Goal: Task Accomplishment & Management: Complete application form

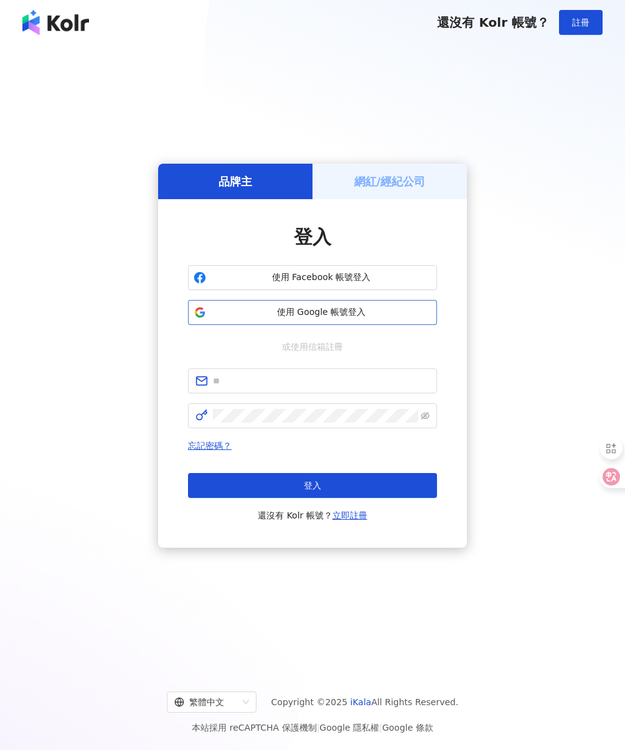
click at [349, 317] on span "使用 Google 帳號登入" at bounding box center [321, 312] width 220 height 12
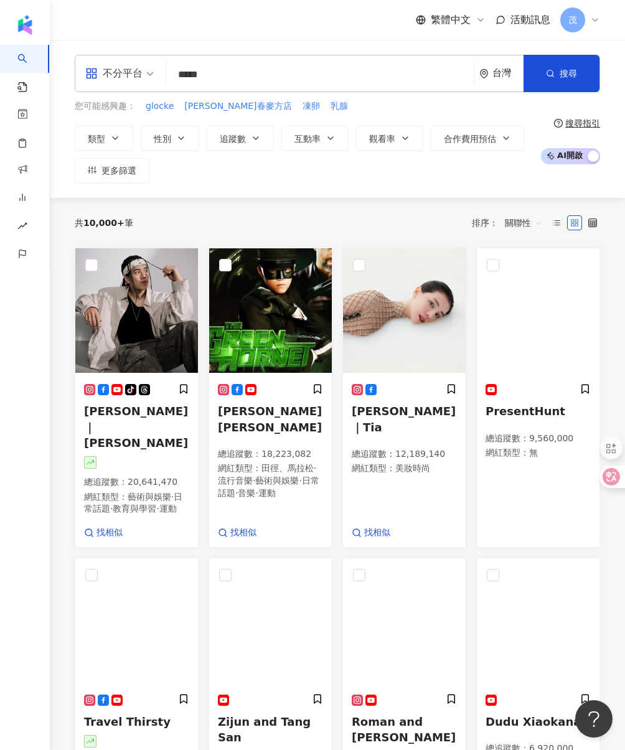
type input "****"
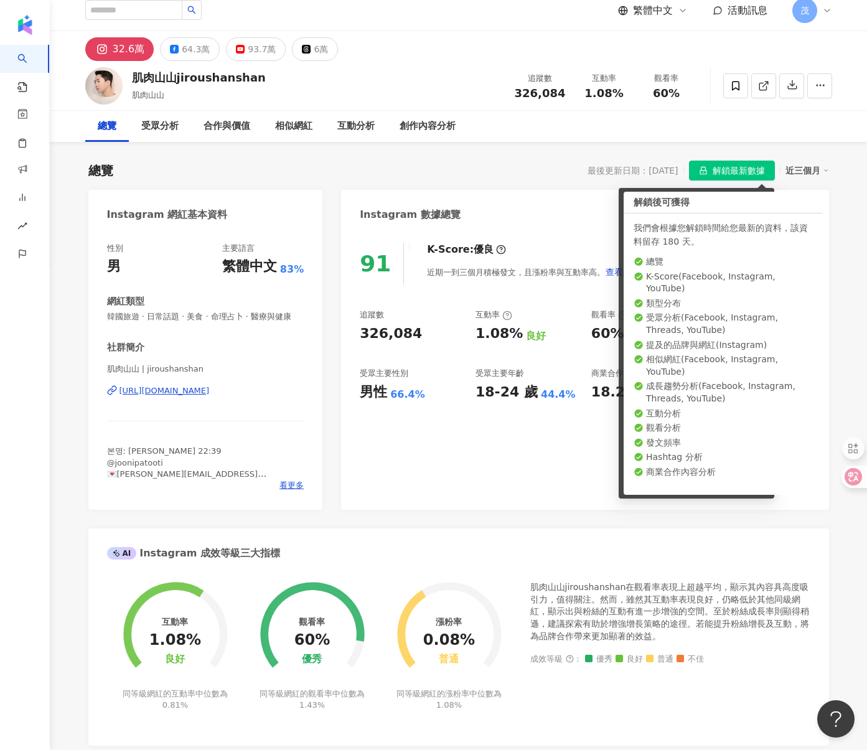
scroll to position [47, 0]
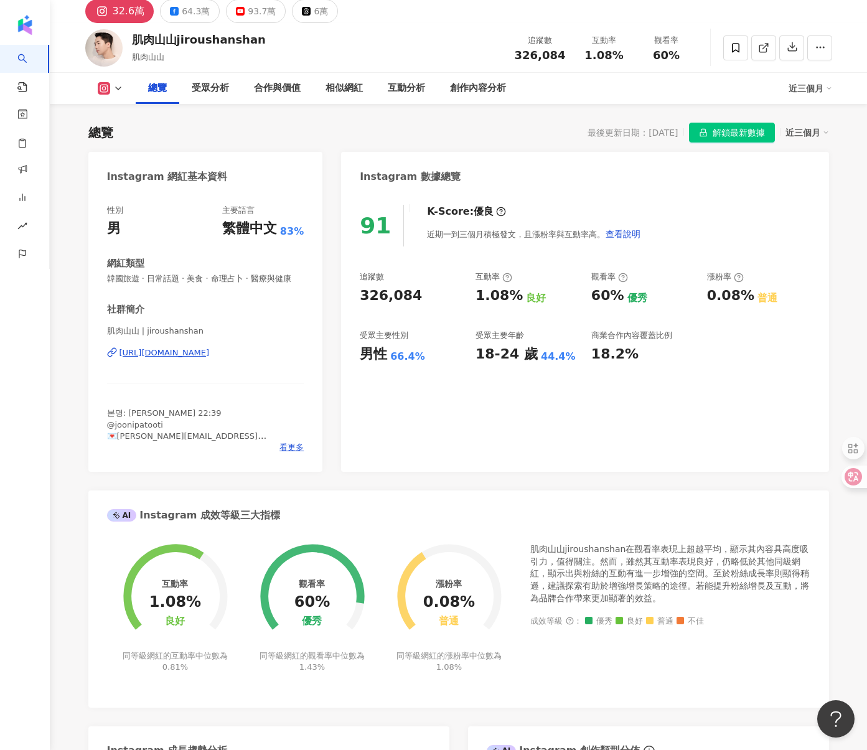
click at [624, 135] on span "解鎖最新數據" at bounding box center [739, 133] width 52 height 20
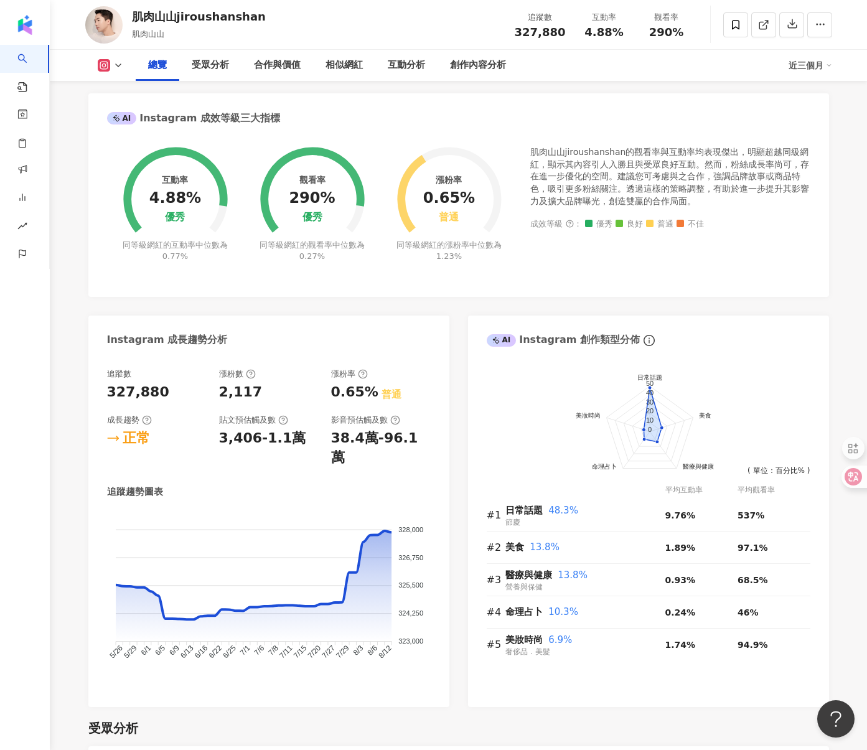
scroll to position [421, 0]
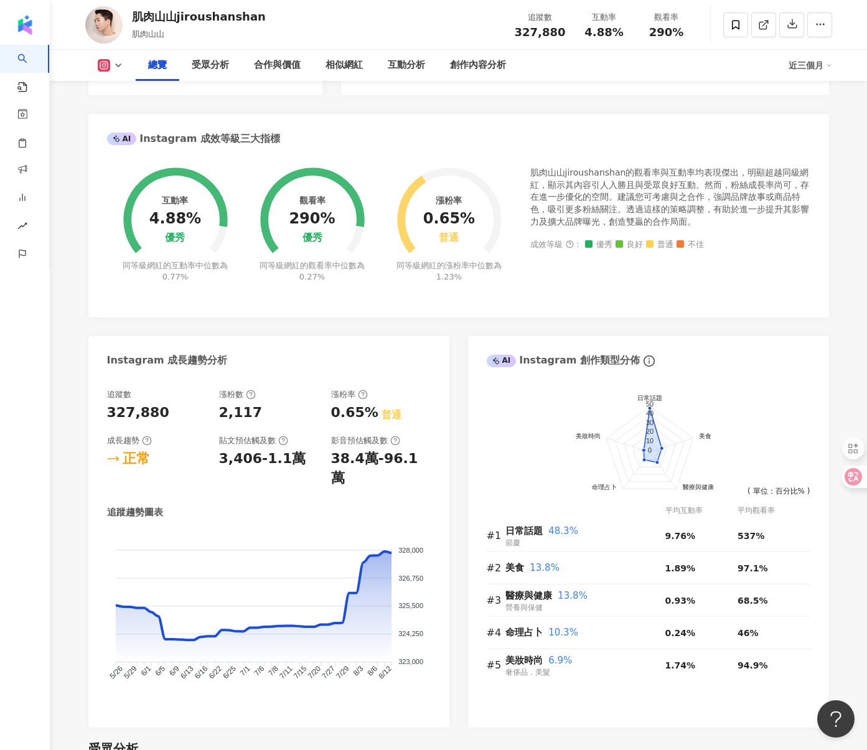
click at [116, 68] on icon at bounding box center [118, 65] width 10 height 10
click at [125, 143] on button "YouTube" at bounding box center [130, 145] width 75 height 17
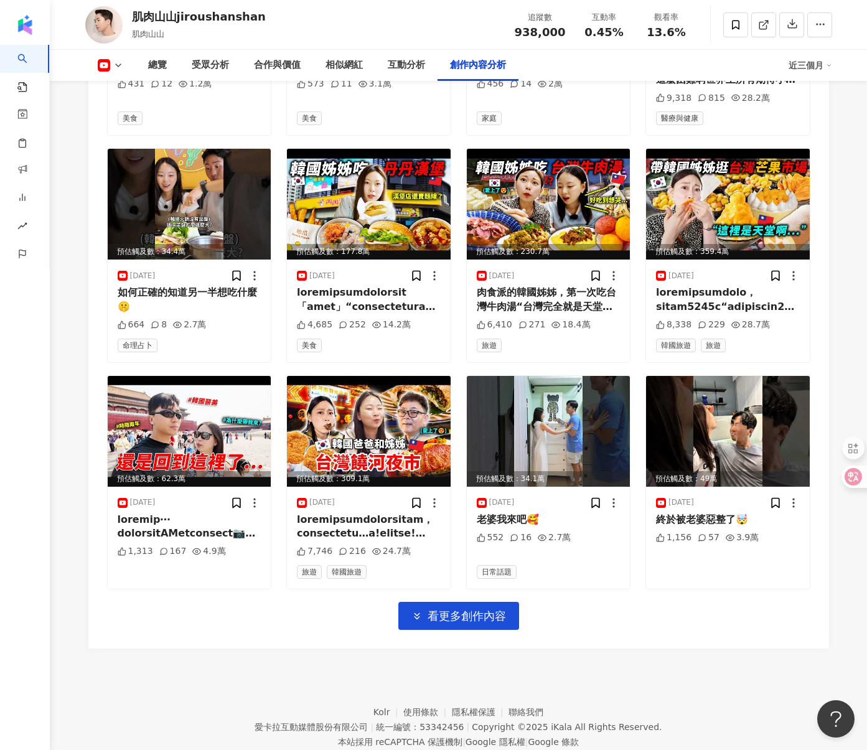
scroll to position [3629, 0]
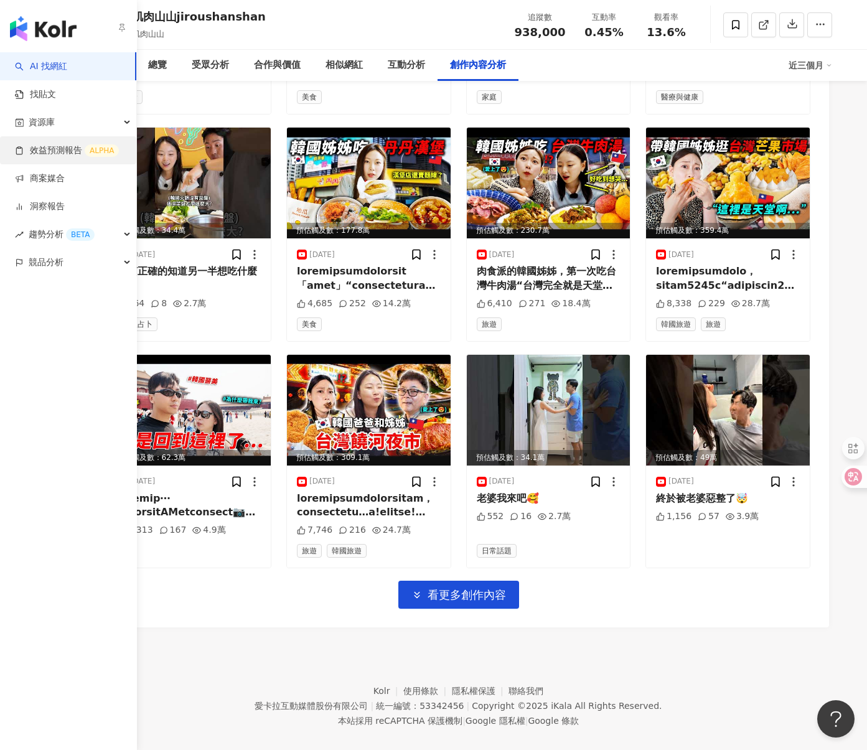
click at [76, 154] on link "效益預測報告 ALPHA" at bounding box center [67, 150] width 104 height 12
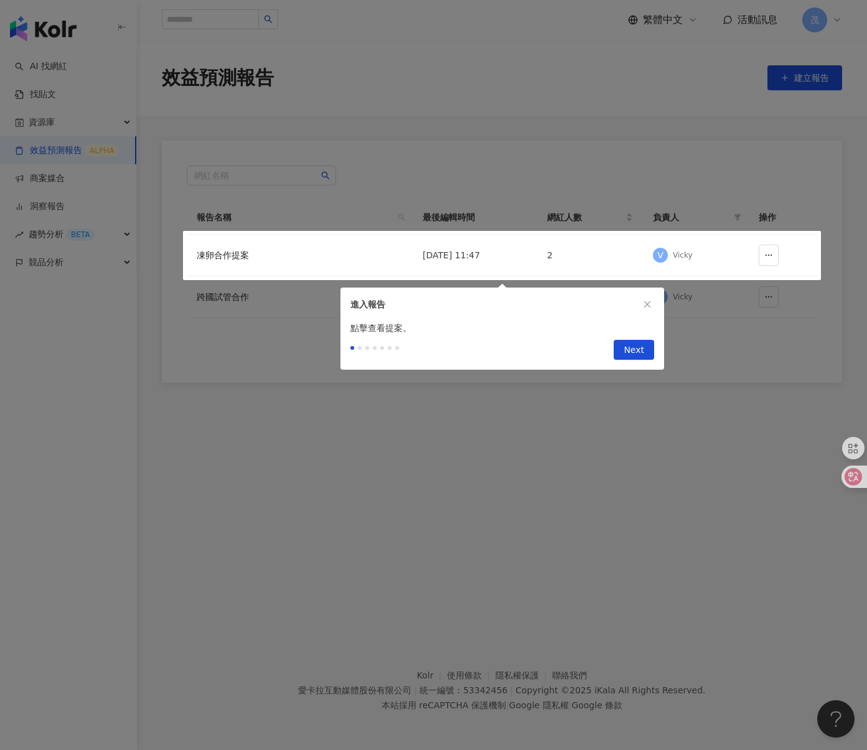
click at [624, 350] on button "Next" at bounding box center [634, 350] width 40 height 20
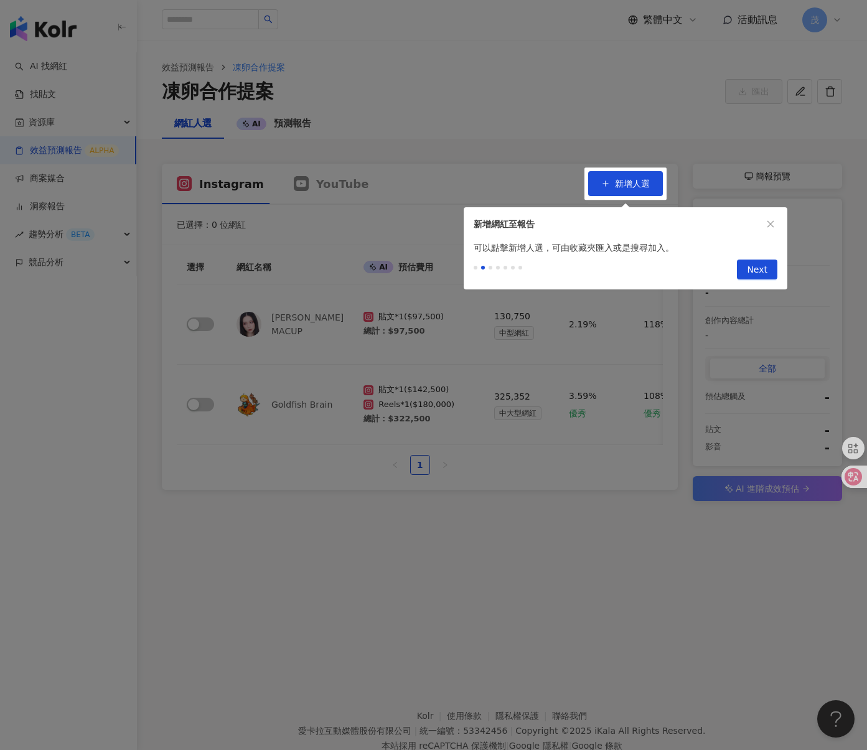
click at [624, 178] on div at bounding box center [433, 375] width 867 height 750
click at [624, 271] on span "Next" at bounding box center [757, 270] width 21 height 20
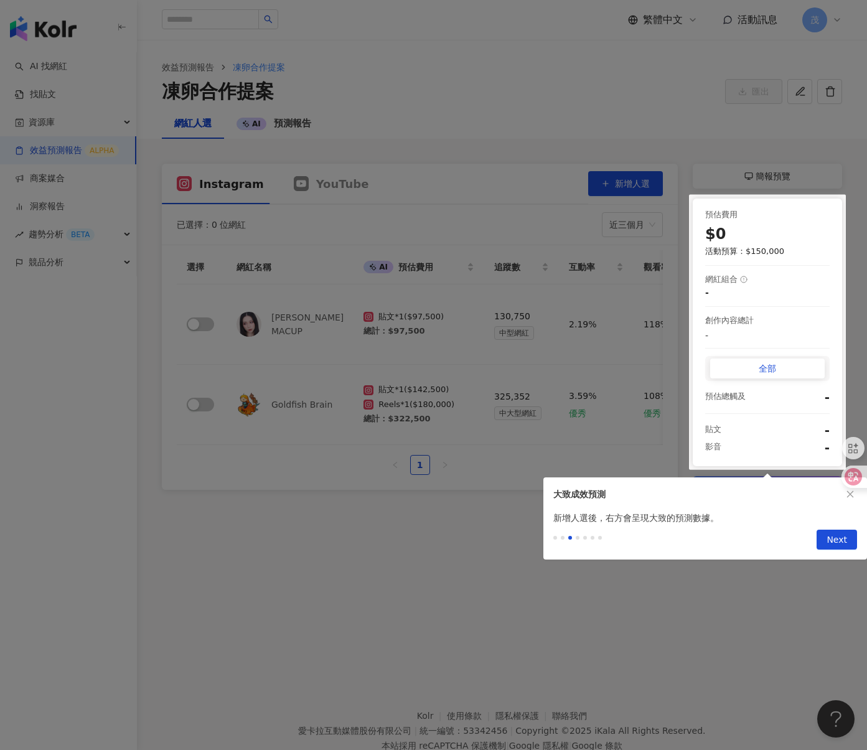
click at [624, 530] on button "Next" at bounding box center [837, 540] width 40 height 20
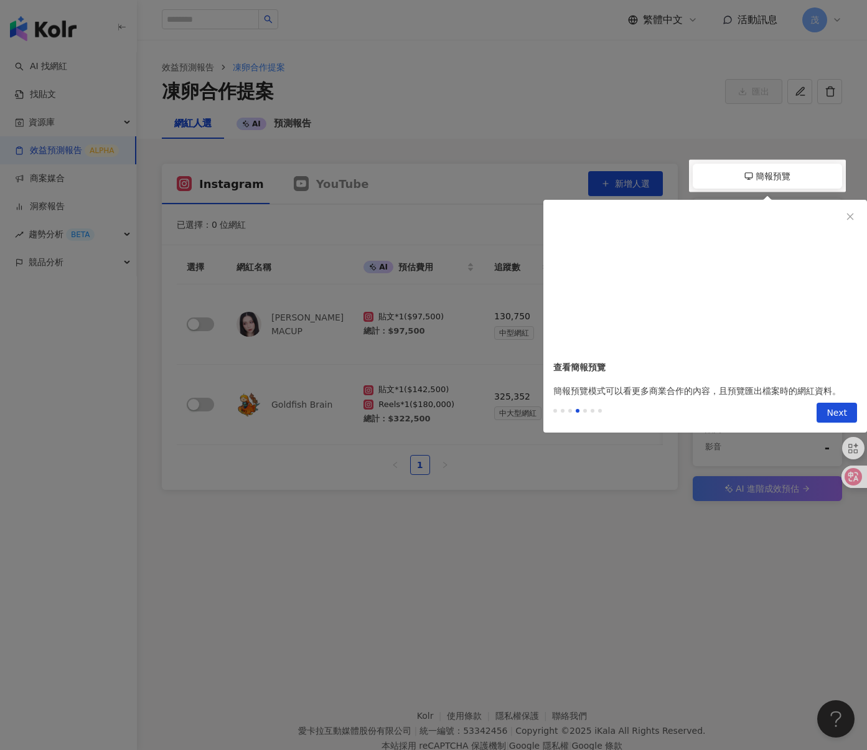
click at [624, 403] on button "Next" at bounding box center [837, 413] width 40 height 20
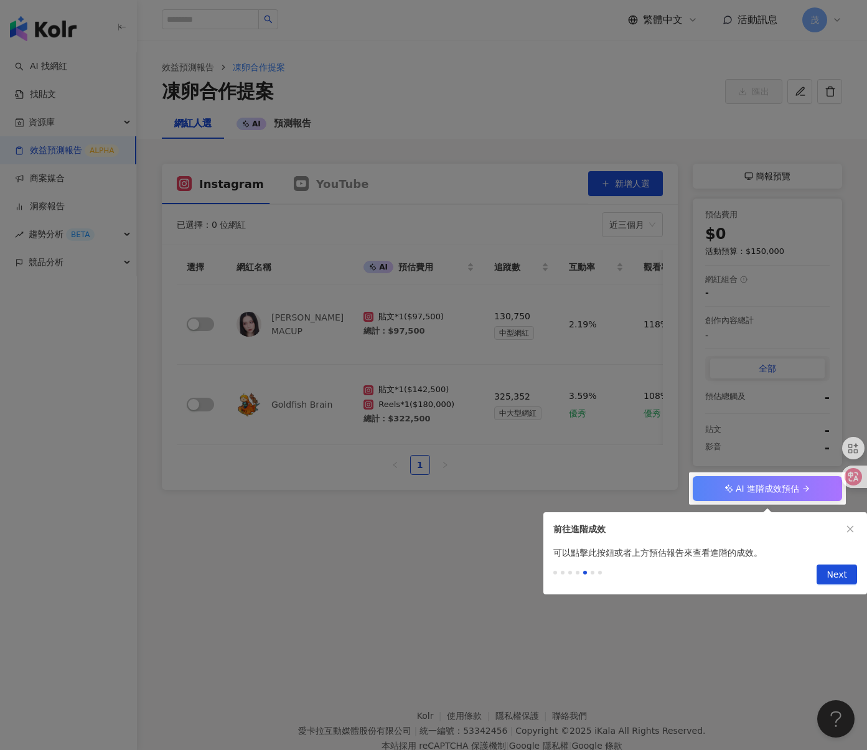
click button "Next" at bounding box center [837, 575] width 40 height 20
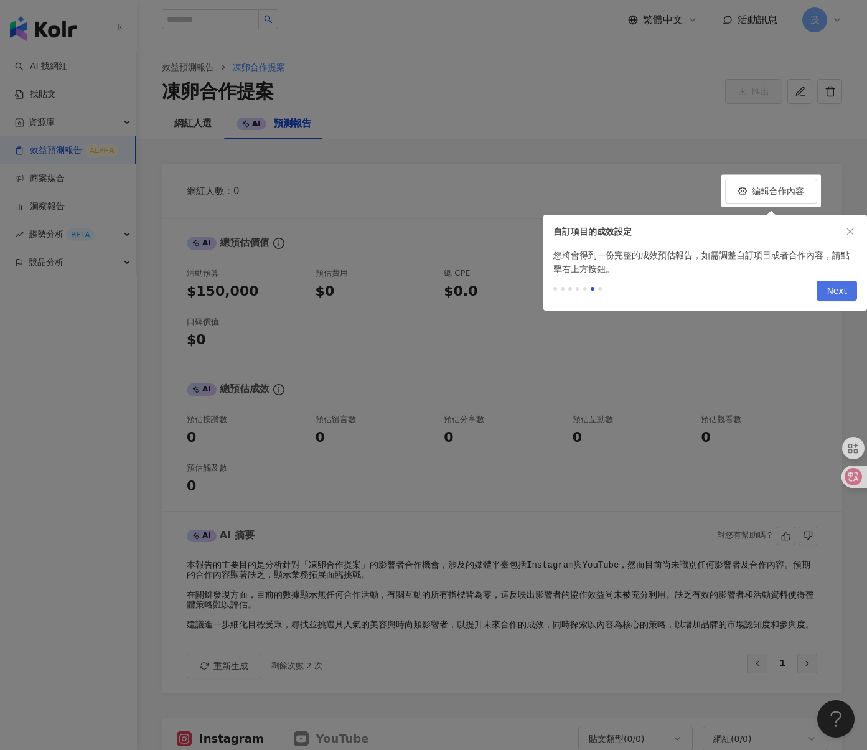
click at [624, 293] on span "Next" at bounding box center [837, 291] width 21 height 20
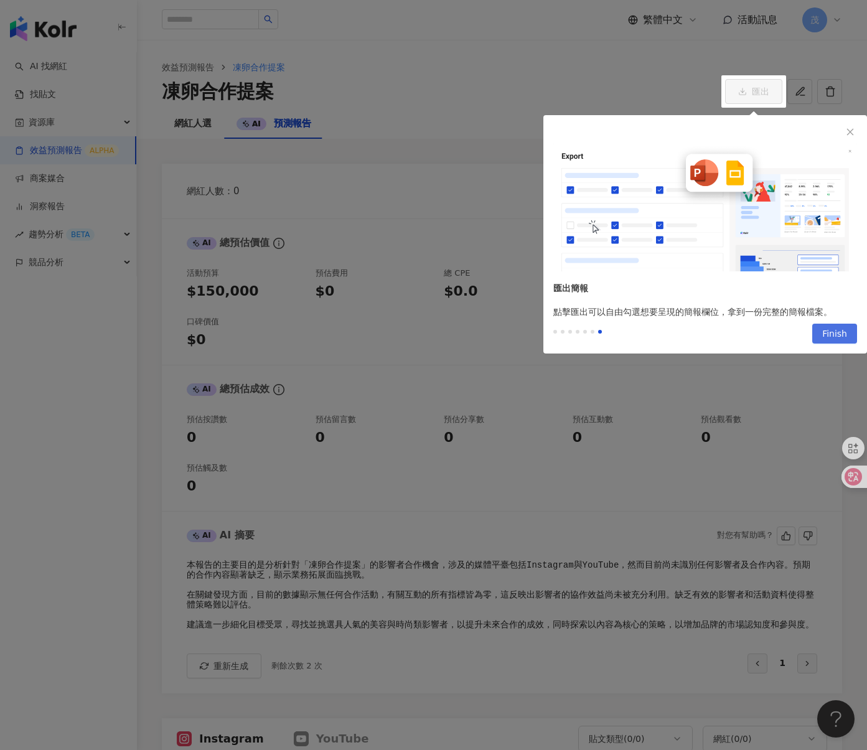
click at [624, 331] on span "Finish" at bounding box center [834, 334] width 25 height 20
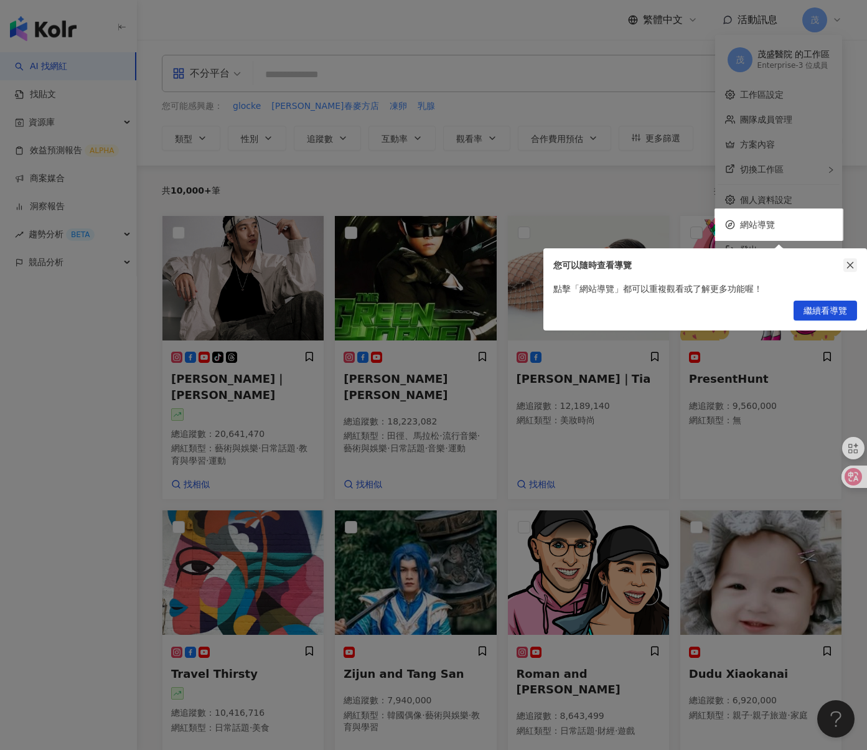
click at [624, 263] on icon "close" at bounding box center [850, 265] width 9 height 9
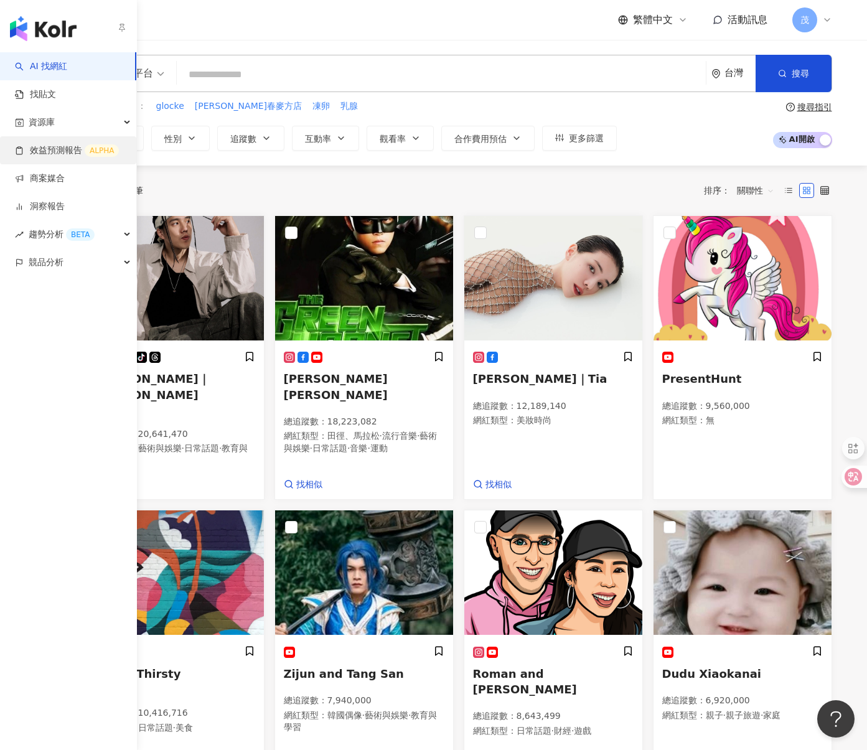
click at [51, 150] on link "效益預測報告 ALPHA" at bounding box center [67, 150] width 104 height 12
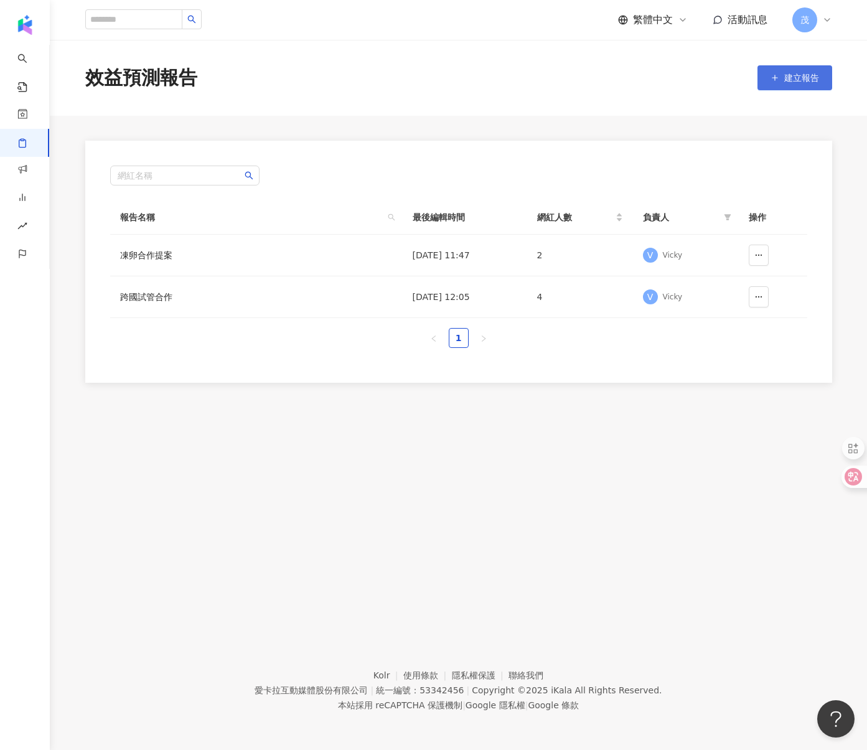
click at [624, 78] on span "建立報告" at bounding box center [801, 78] width 35 height 10
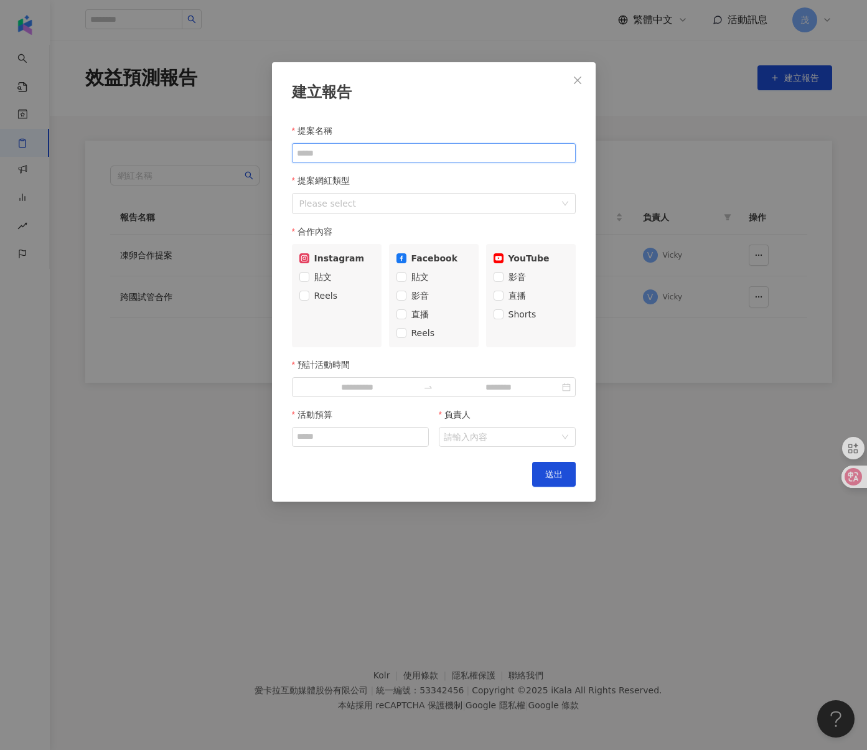
click at [332, 154] on input "提案名稱" at bounding box center [434, 153] width 284 height 20
type input "*"
drag, startPoint x: 312, startPoint y: 154, endPoint x: 280, endPoint y: 153, distance: 32.4
click at [280, 153] on div "建立報告 提案名稱 ****** 提案網紅類型 Please select 合作內容 Instagram 貼文 Reels Facebook 貼文 影音 直播…" at bounding box center [434, 281] width 324 height 439
click at [353, 197] on div at bounding box center [427, 203] width 266 height 16
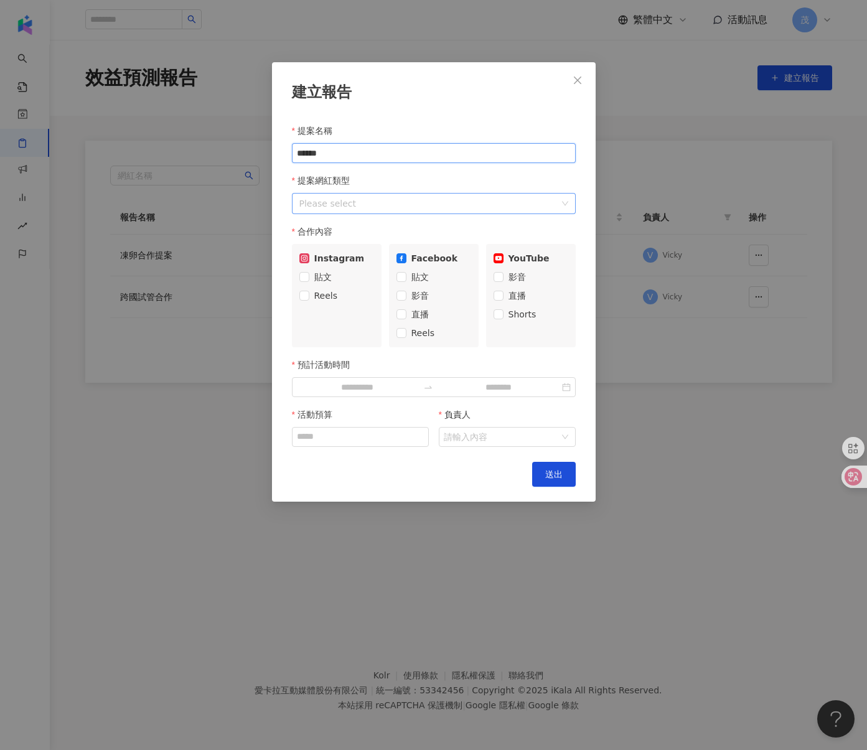
type input "******"
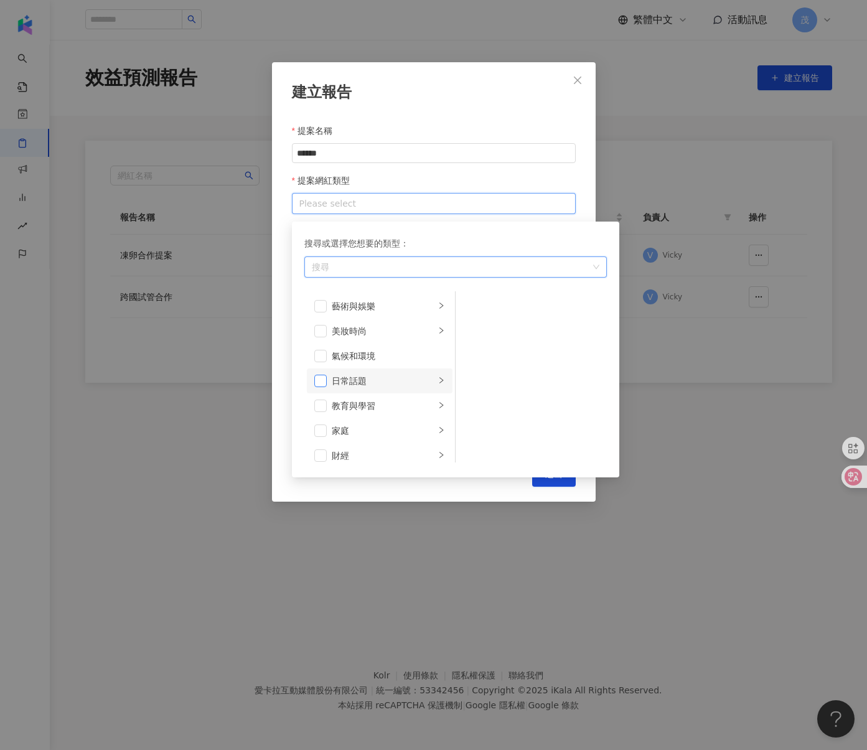
click at [321, 378] on span at bounding box center [320, 381] width 12 height 12
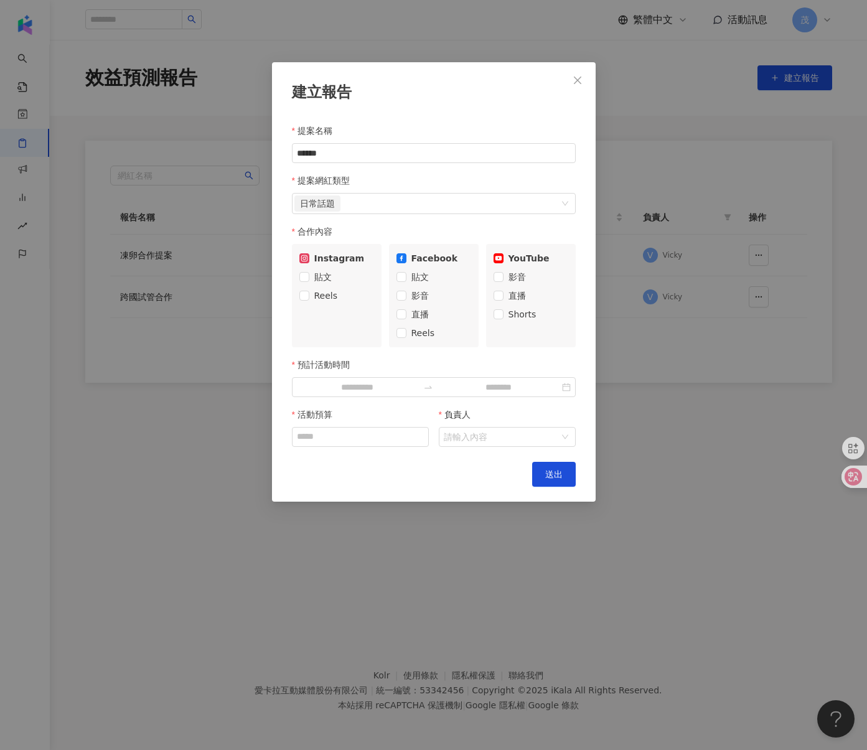
click at [450, 179] on div "提案網紅類型" at bounding box center [434, 180] width 284 height 25
click at [367, 388] on input "預計活動時間" at bounding box center [357, 387] width 121 height 14
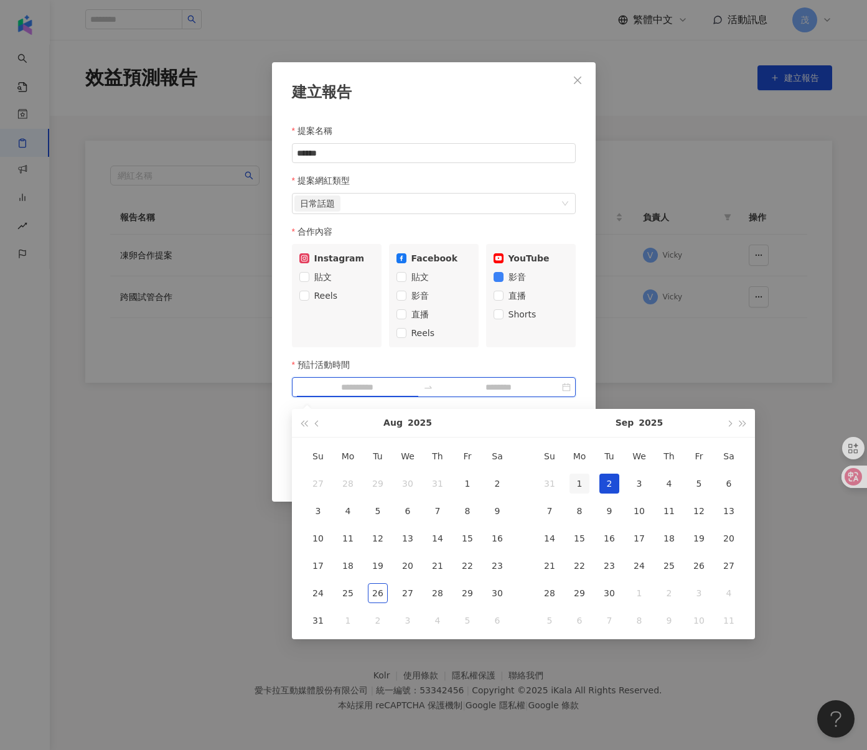
type input "**********"
click at [582, 482] on div "1" at bounding box center [580, 484] width 20 height 20
type input "**********"
click at [624, 425] on button "button" at bounding box center [729, 423] width 14 height 28
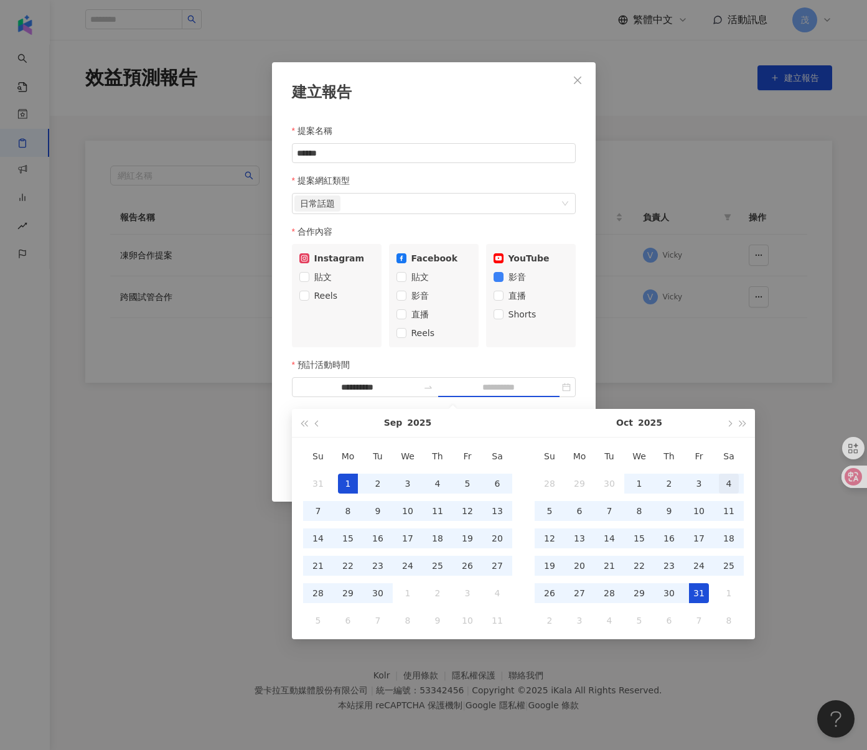
type input "**********"
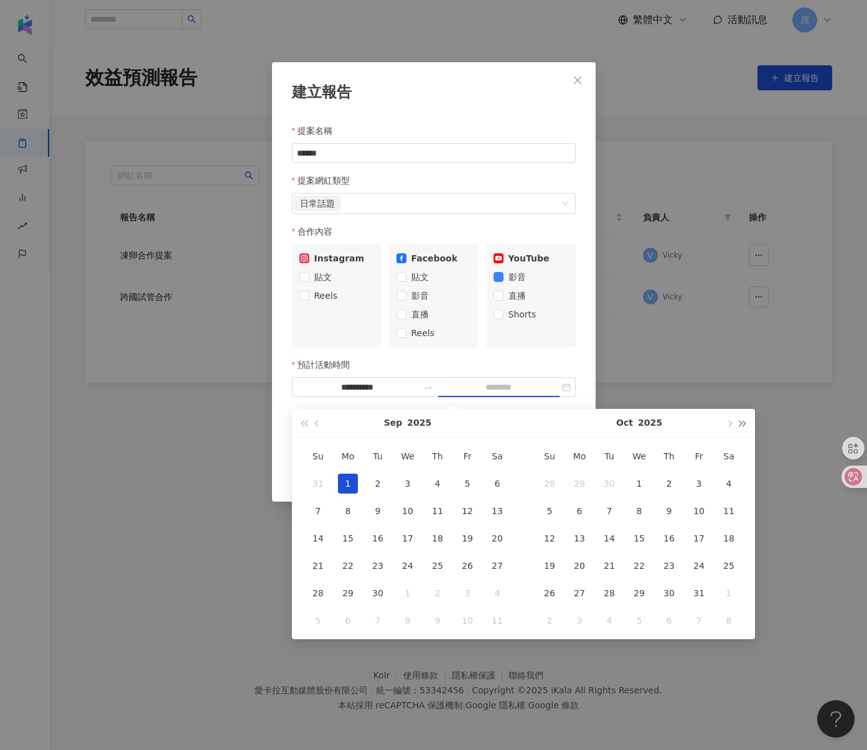
click at [624, 423] on span "button" at bounding box center [743, 423] width 6 height 6
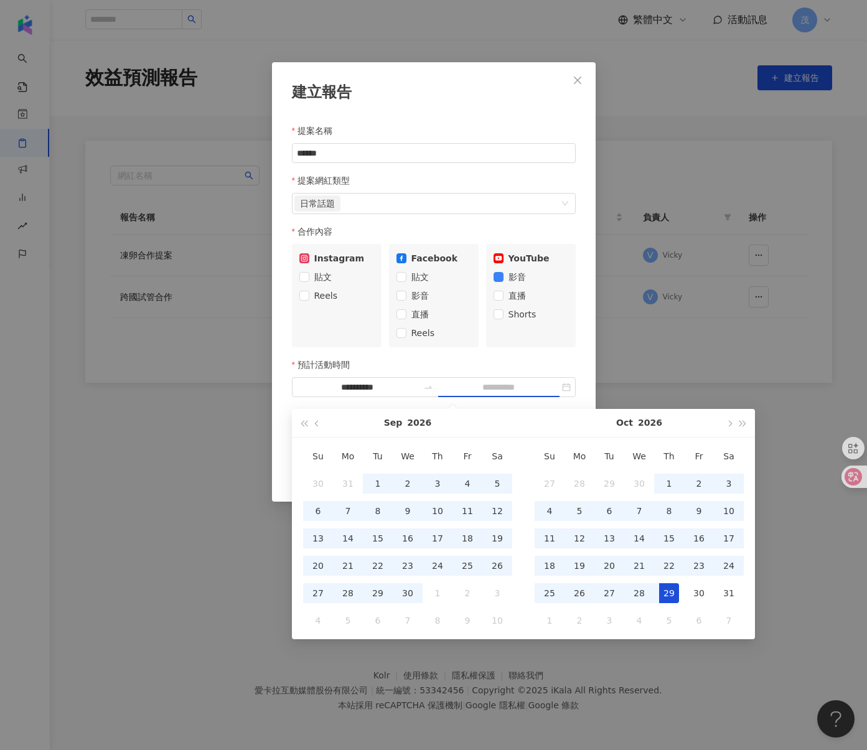
type input "**********"
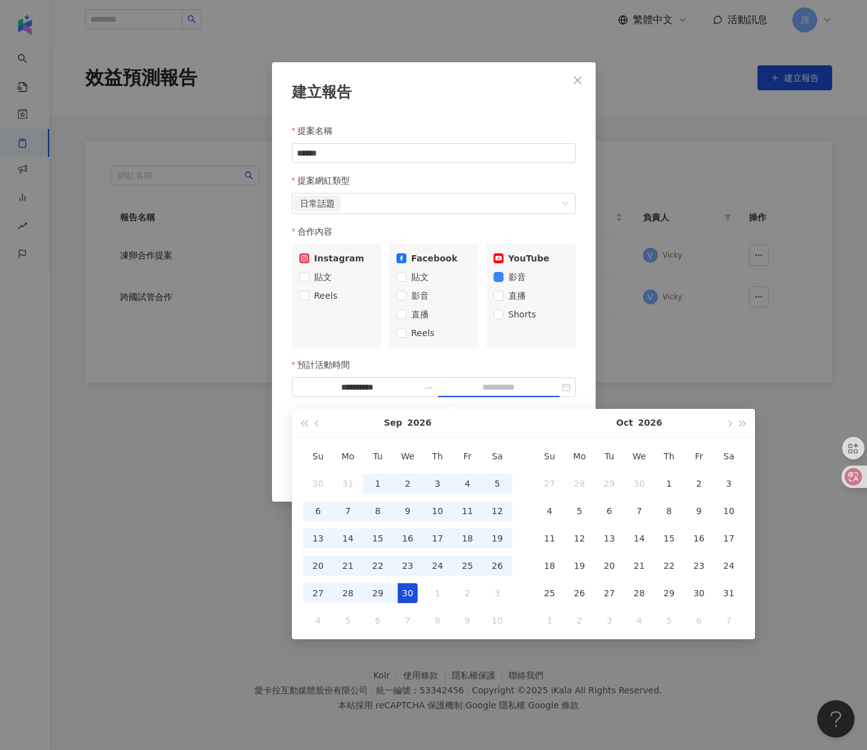
click at [402, 589] on div "30" at bounding box center [408, 593] width 20 height 20
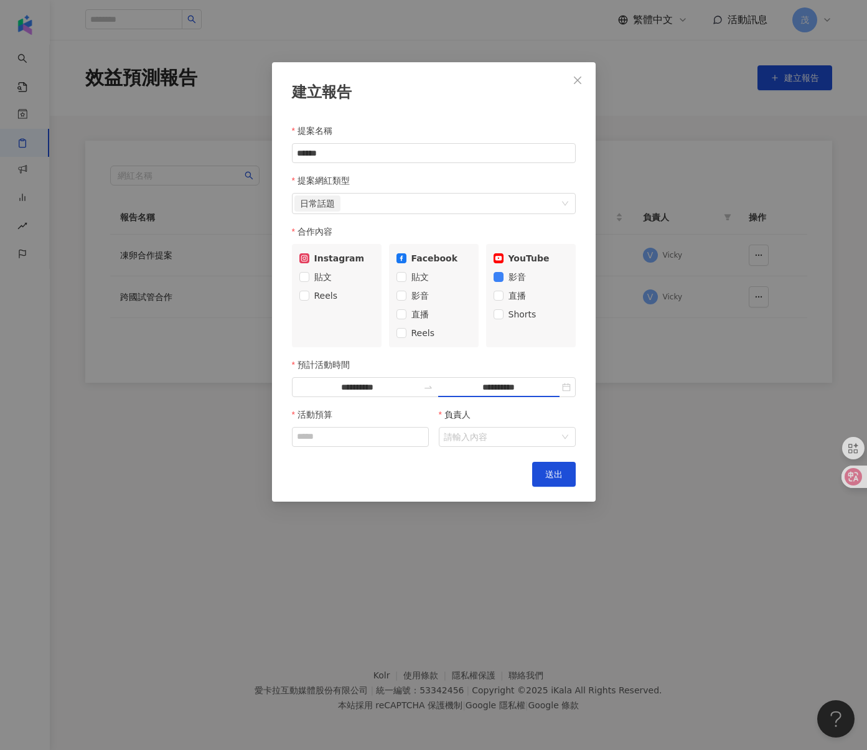
type input "**********"
click at [324, 436] on input "活動預算" at bounding box center [361, 437] width 136 height 19
type input "*"
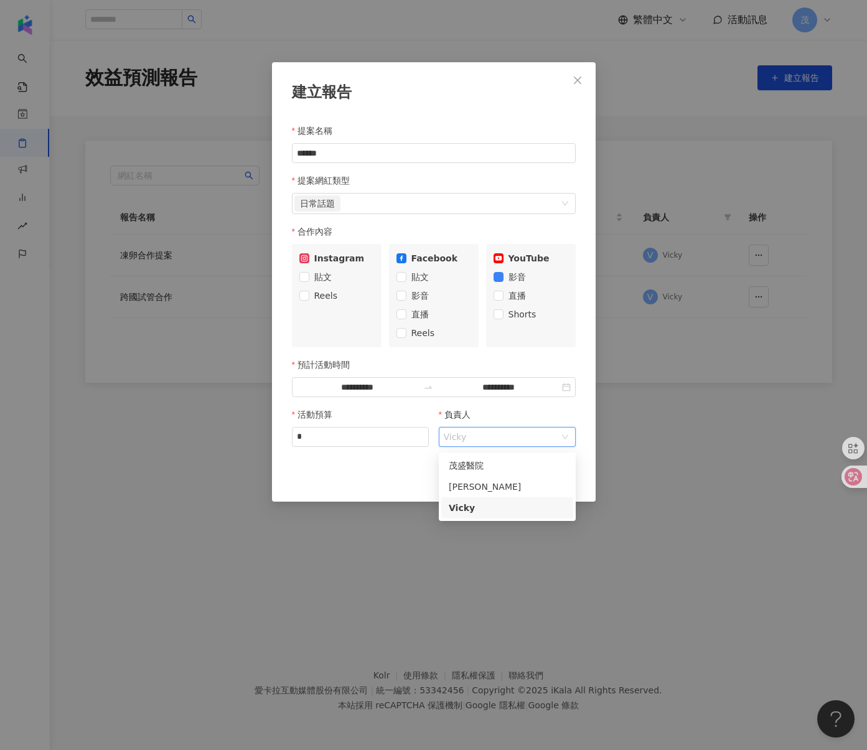
click at [395, 474] on div "Cancel 送出" at bounding box center [434, 474] width 284 height 25
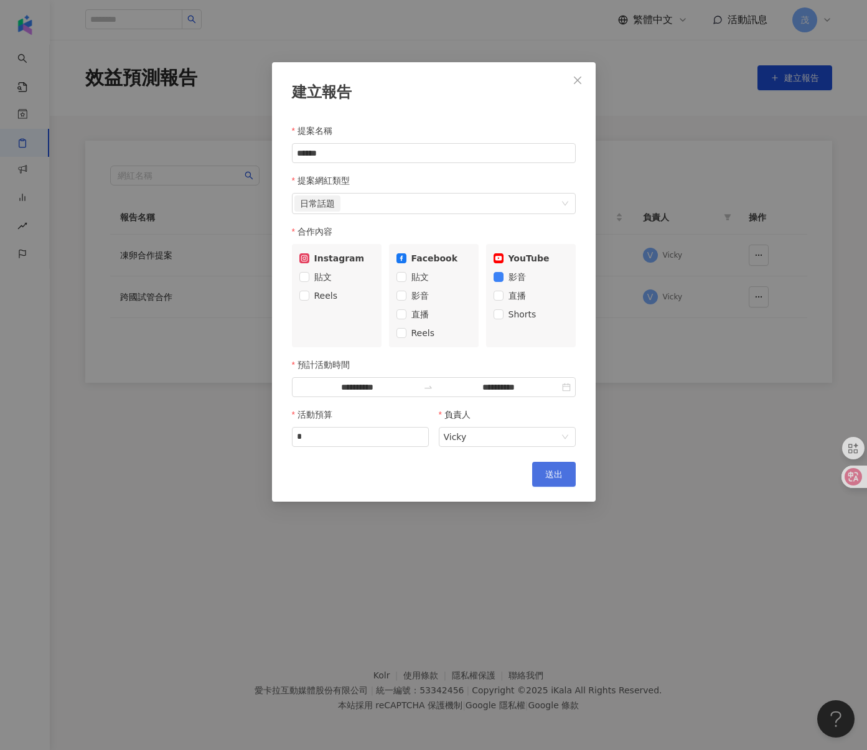
click at [562, 479] on span "送出" at bounding box center [553, 474] width 17 height 10
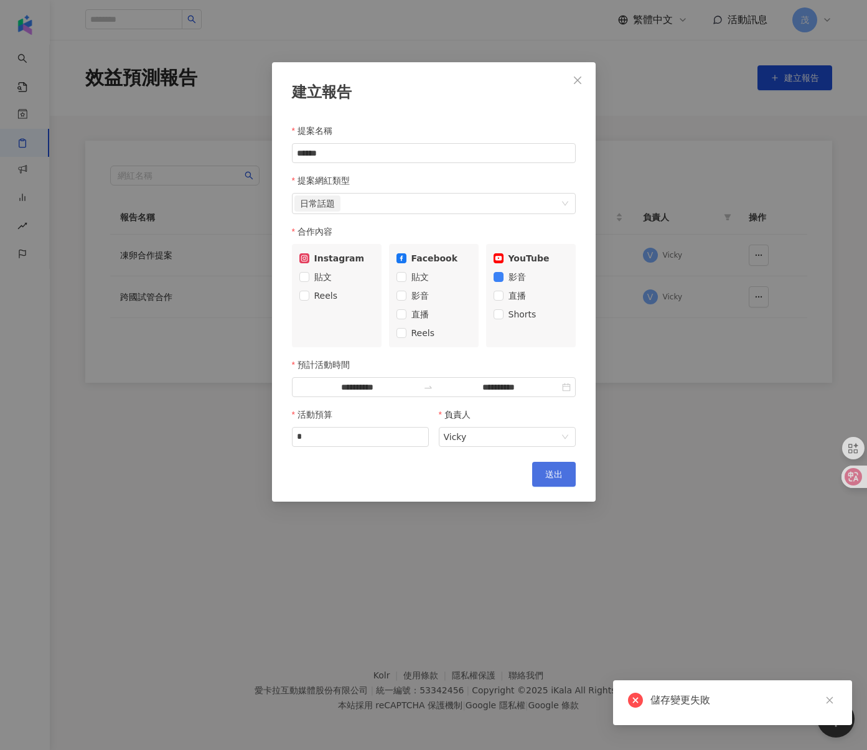
click at [560, 471] on span "送出" at bounding box center [553, 474] width 17 height 10
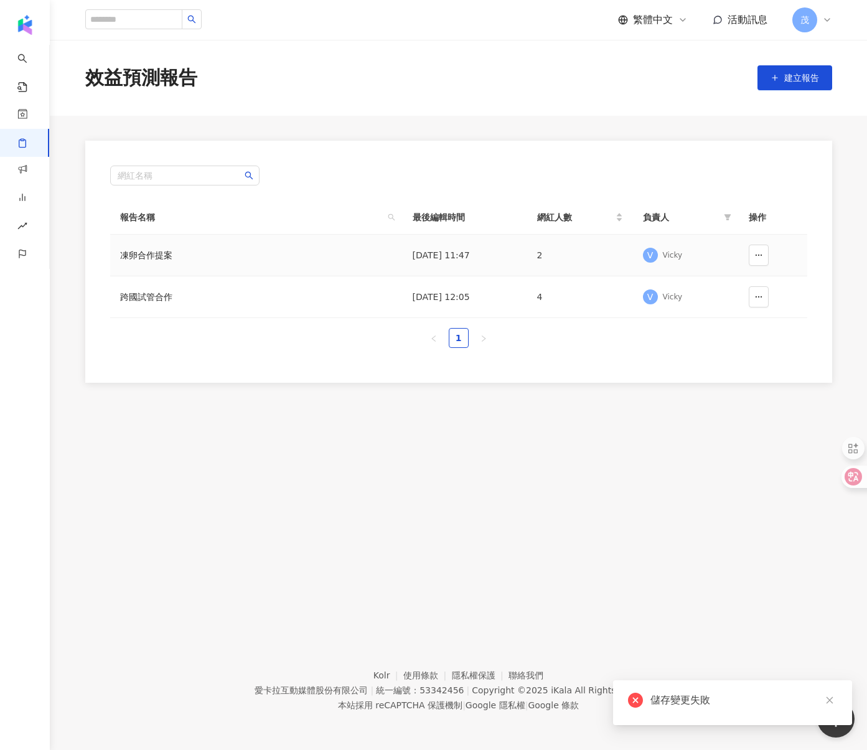
click at [363, 270] on td "凍卵合作提案" at bounding box center [256, 256] width 293 height 42
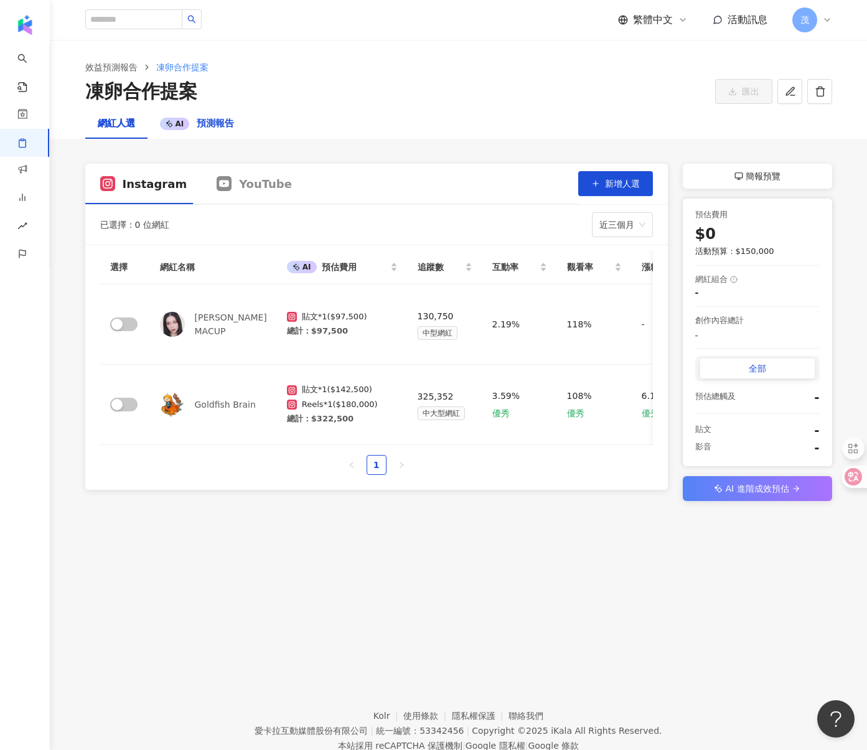
click at [203, 123] on span "預測報告" at bounding box center [215, 123] width 37 height 11
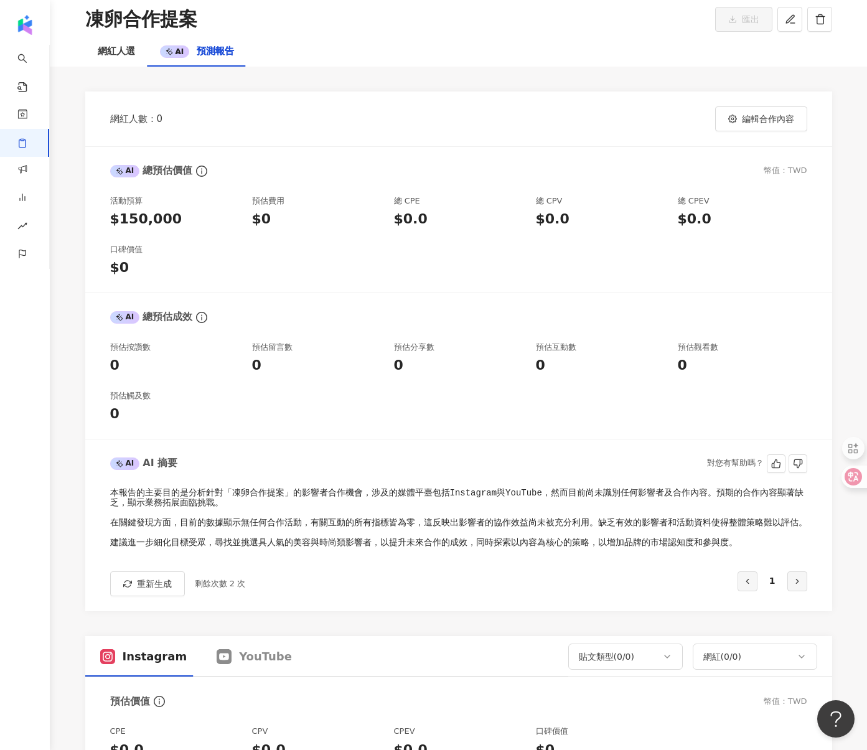
scroll to position [66, 0]
